Goal: Complete application form

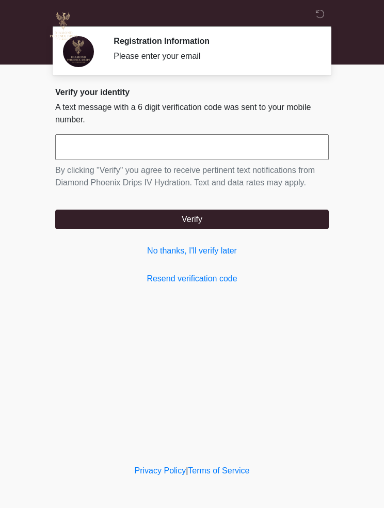
click at [83, 149] on input "text" at bounding box center [192, 147] width 274 height 26
type input "******"
click at [278, 211] on button "Verify" at bounding box center [192, 220] width 274 height 20
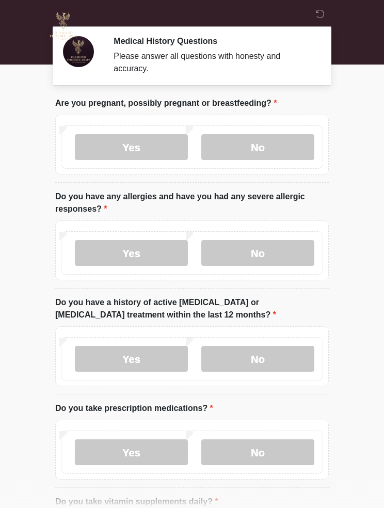
click at [291, 149] on label "No" at bounding box center [257, 147] width 113 height 26
click at [292, 265] on label "No" at bounding box center [257, 253] width 113 height 26
click at [150, 264] on label "Yes" at bounding box center [131, 253] width 113 height 26
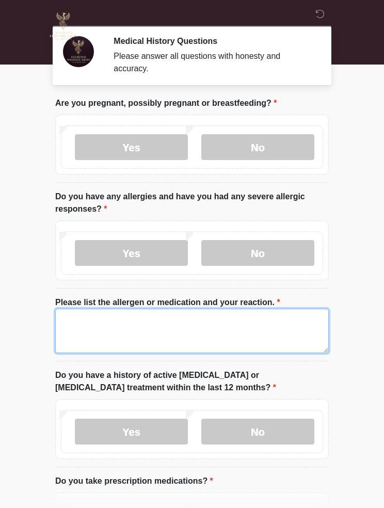
click at [237, 332] on textarea "Please list the allergen or medication and your reaction." at bounding box center [192, 331] width 274 height 44
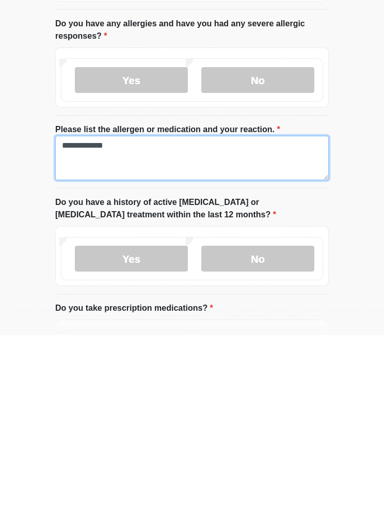
type textarea "**********"
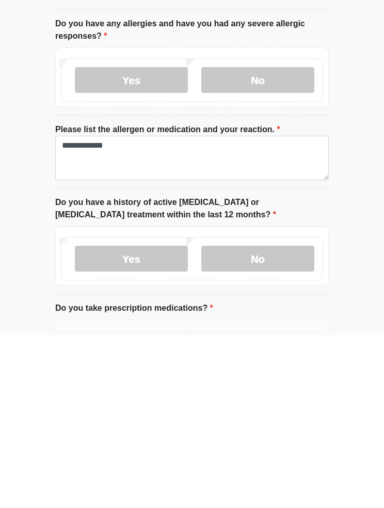
click at [285, 419] on label "No" at bounding box center [257, 432] width 113 height 26
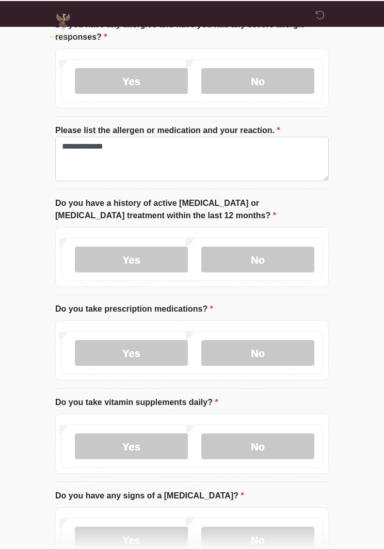
scroll to position [171, 0]
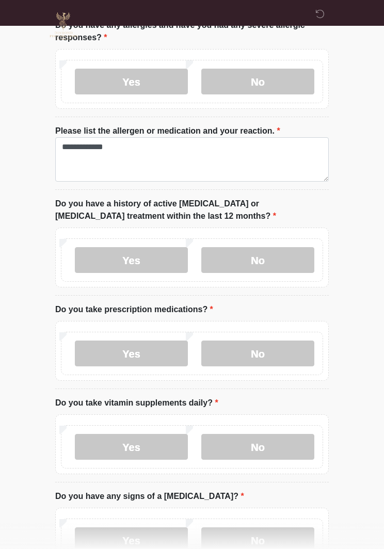
click at [277, 345] on label "No" at bounding box center [257, 354] width 113 height 26
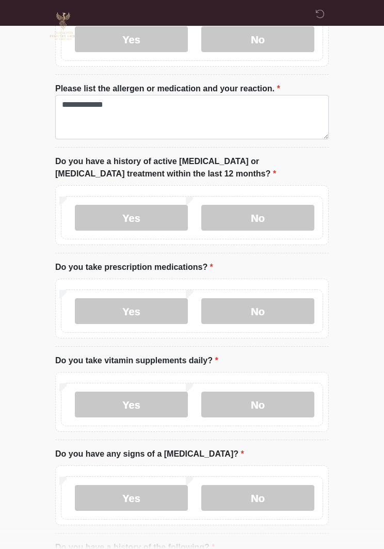
click at [286, 406] on label "No" at bounding box center [257, 405] width 113 height 26
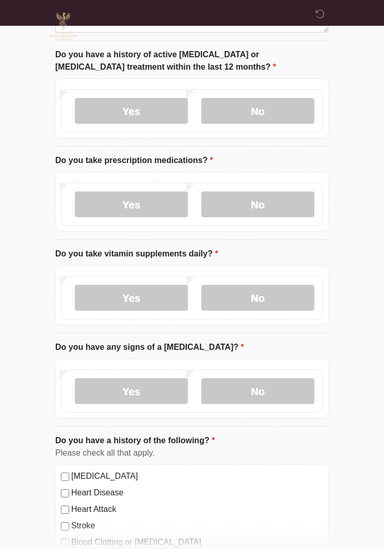
click at [277, 387] on label "No" at bounding box center [257, 392] width 113 height 26
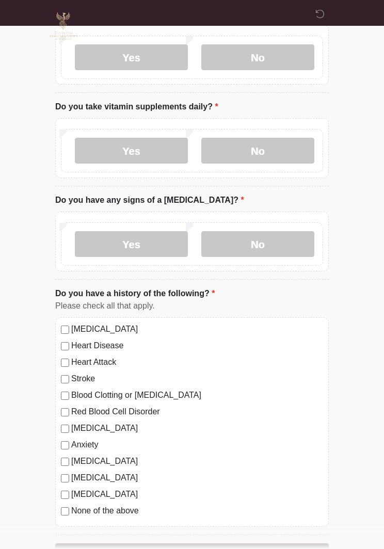
scroll to position [507, 0]
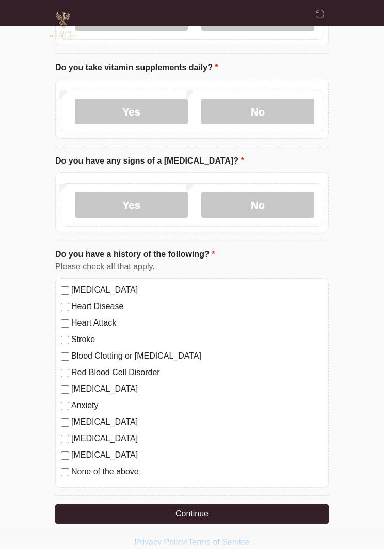
click at [138, 476] on label "None of the above" at bounding box center [197, 472] width 252 height 12
click at [215, 508] on button "Continue" at bounding box center [192, 515] width 274 height 20
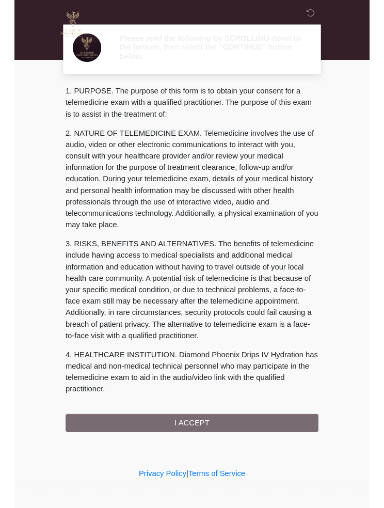
scroll to position [14, 0]
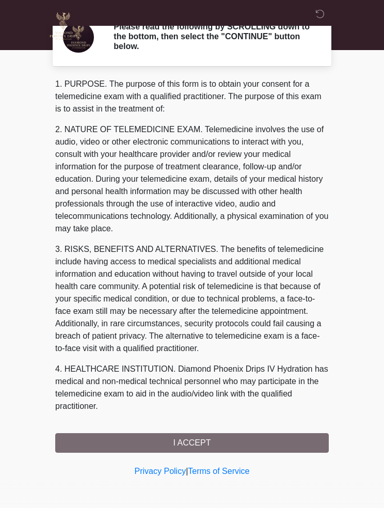
click at [256, 440] on div "1. PURPOSE. The purpose of this form is to obtain your consent for a telemedici…" at bounding box center [192, 265] width 274 height 375
click at [254, 448] on div "1. PURPOSE. The purpose of this form is to obtain your consent for a telemedici…" at bounding box center [192, 265] width 274 height 375
click at [217, 444] on div "1. PURPOSE. The purpose of this form is to obtain your consent for a telemedici…" at bounding box center [192, 265] width 274 height 375
click at [221, 435] on div "1. PURPOSE. The purpose of this form is to obtain your consent for a telemedici…" at bounding box center [192, 265] width 274 height 375
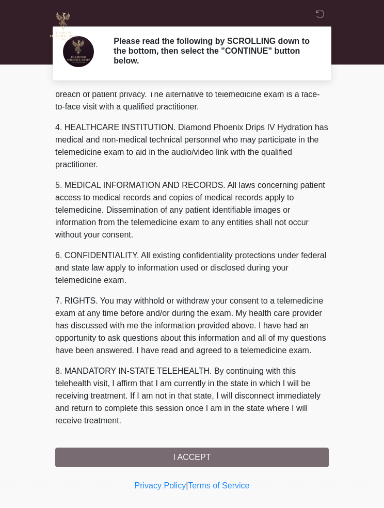
click at [223, 456] on button "I ACCEPT" at bounding box center [192, 458] width 274 height 20
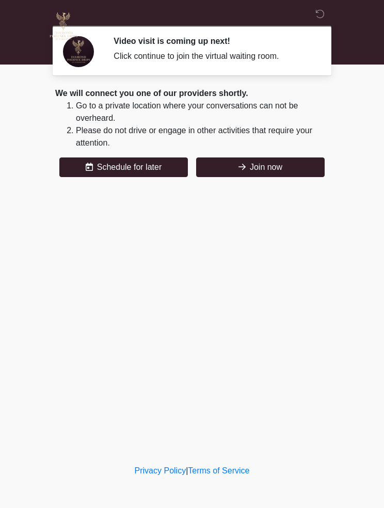
click at [279, 170] on button "Join now" at bounding box center [260, 168] width 129 height 20
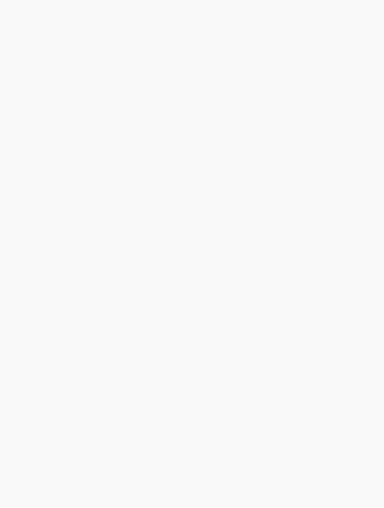
click at [93, 56] on div at bounding box center [192, 254] width 384 height 508
click at [165, 157] on div at bounding box center [192, 254] width 384 height 508
